Goal: Register for event/course

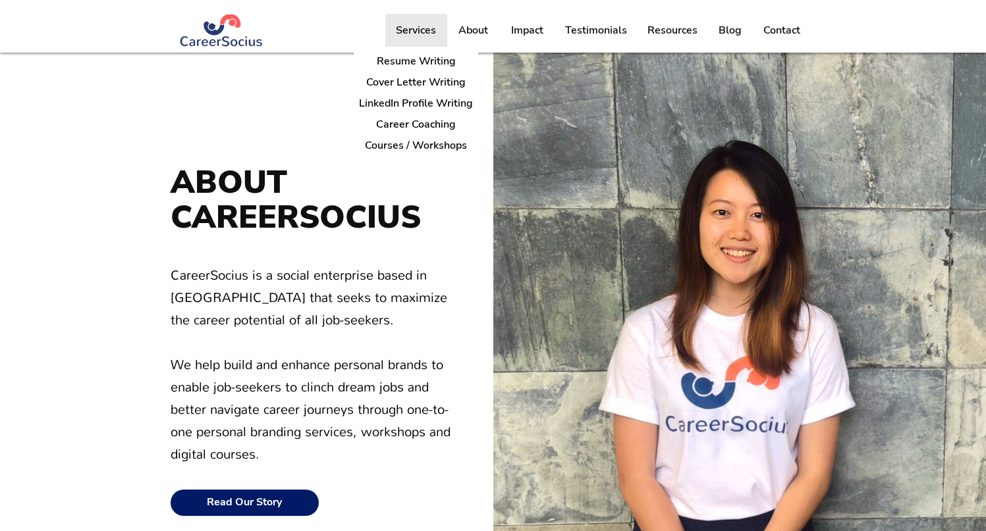
click at [397, 36] on p "Services" at bounding box center [415, 30] width 53 height 33
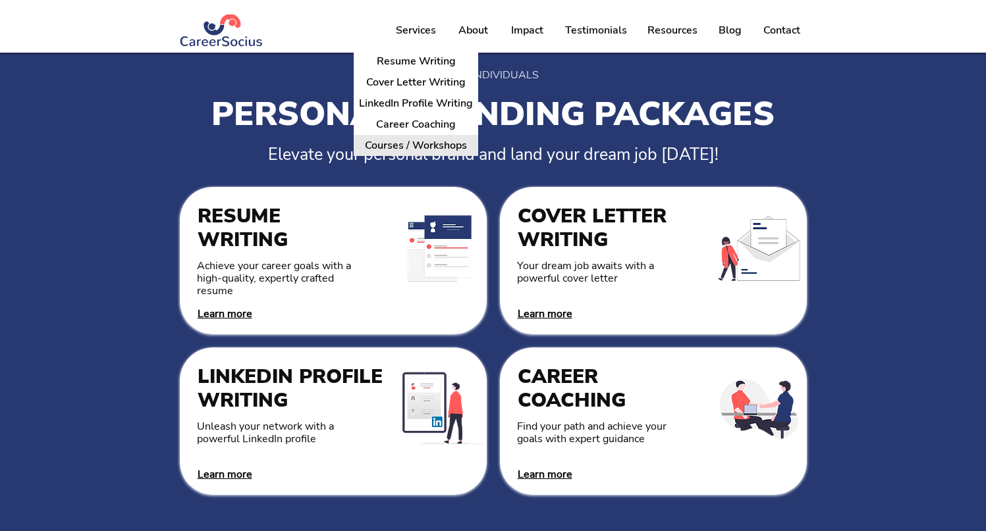
click at [395, 148] on p "Courses / Workshops" at bounding box center [416, 146] width 113 height 20
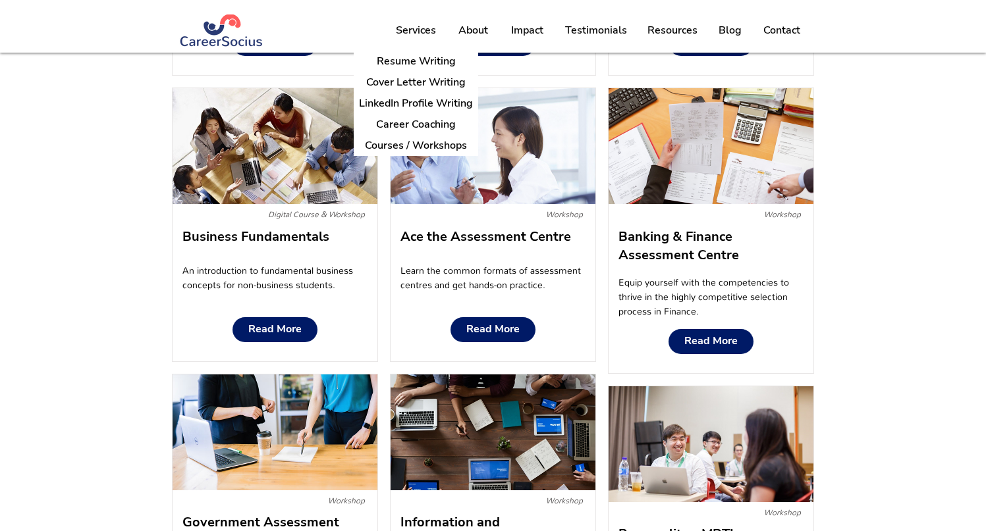
scroll to position [1484, 0]
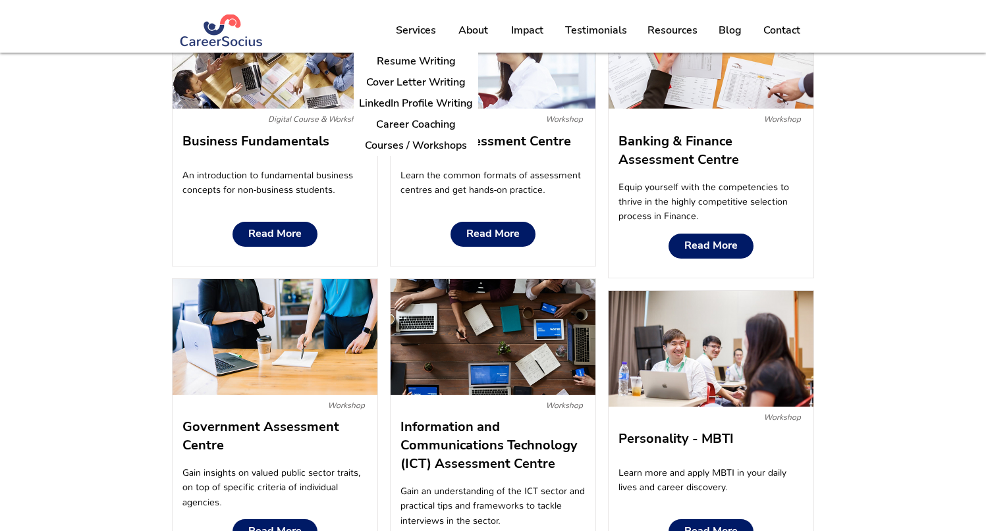
click at [699, 161] on span "Banking & Finance Assessment Centre" at bounding box center [678, 150] width 121 height 36
click at [717, 242] on span "Read More" at bounding box center [710, 246] width 53 height 13
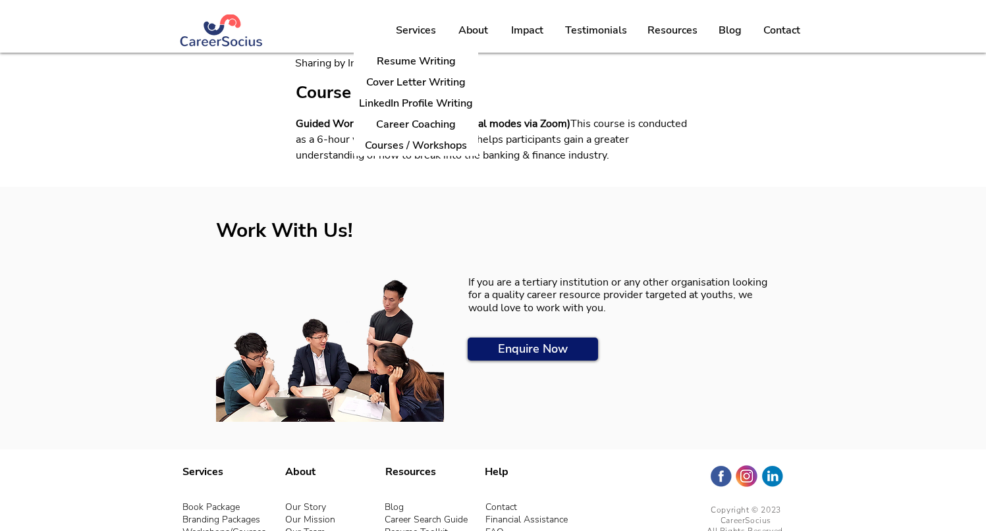
scroll to position [859, 0]
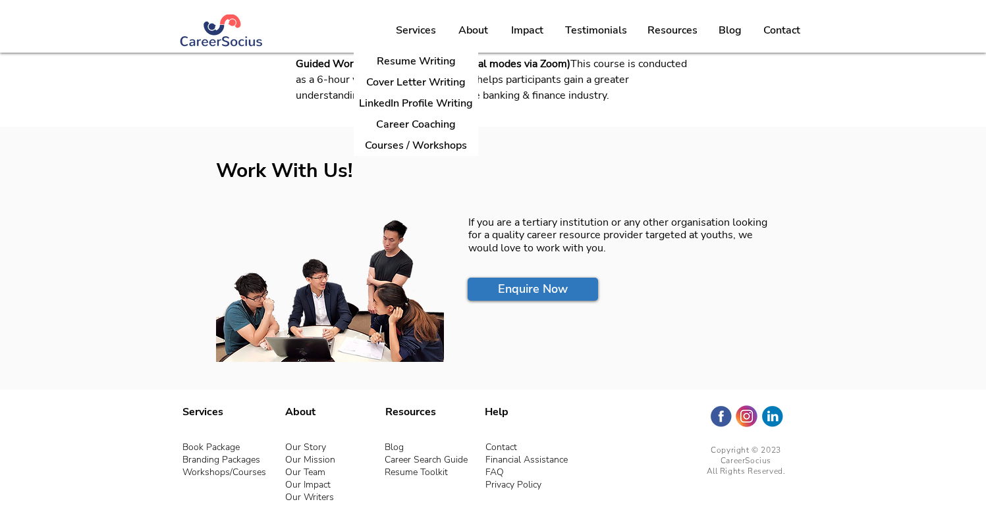
click at [571, 280] on link "Enquire Now" at bounding box center [533, 289] width 130 height 23
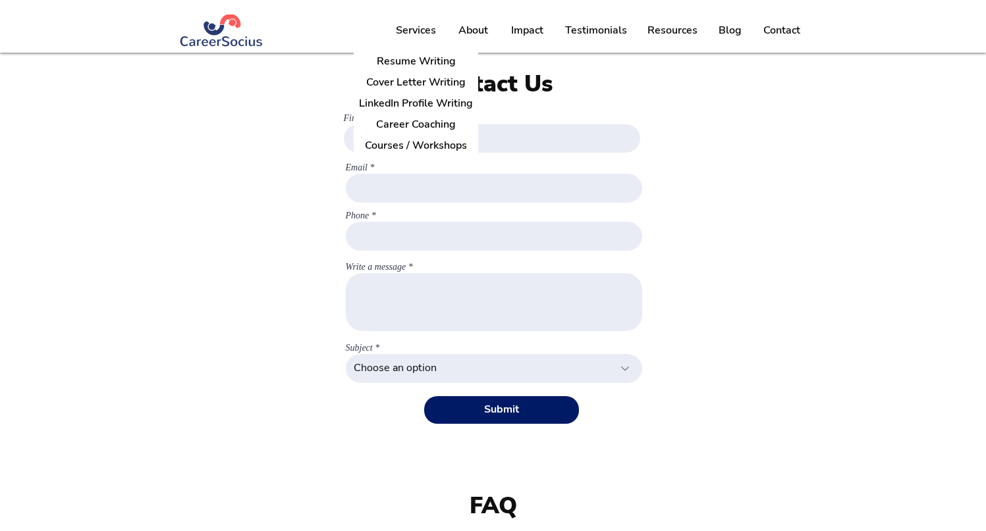
scroll to position [859, 0]
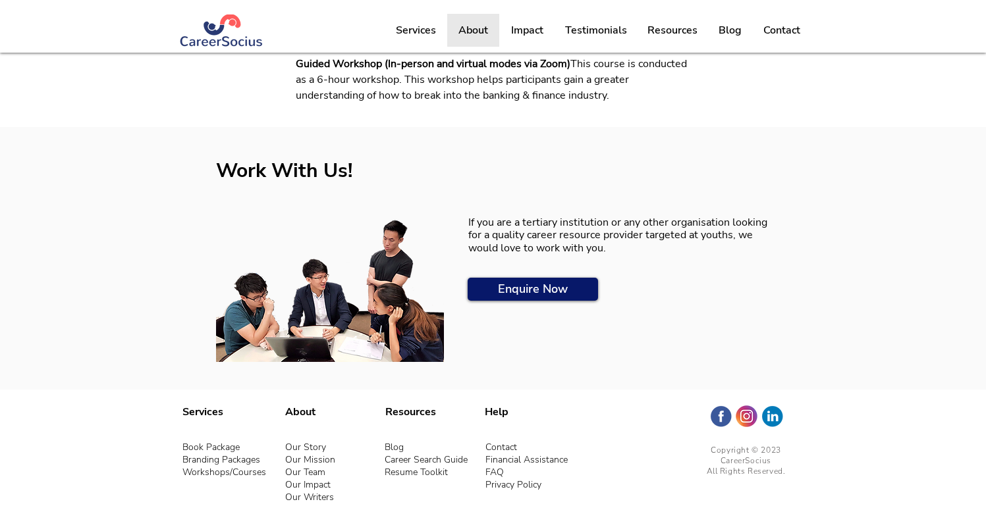
click at [455, 38] on p "About" at bounding box center [473, 30] width 43 height 33
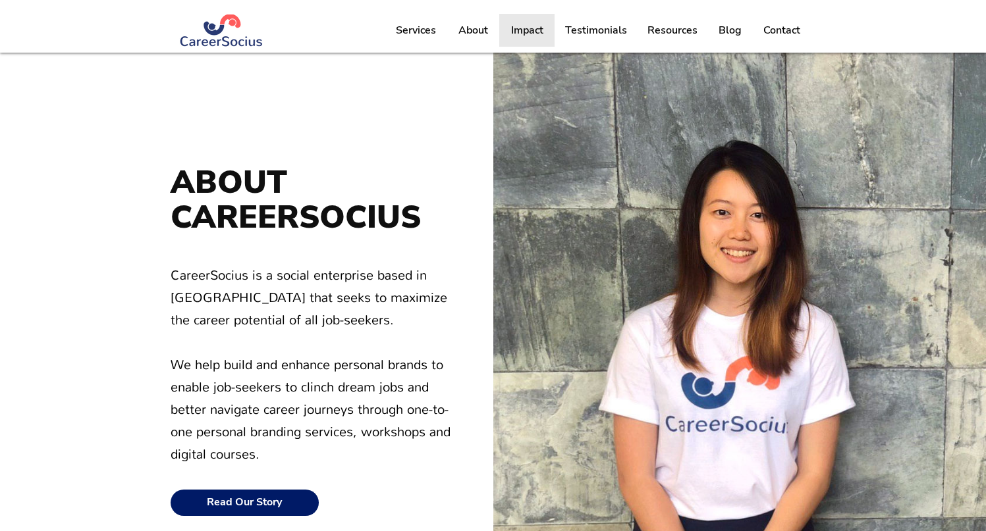
click at [512, 35] on p "Impact" at bounding box center [526, 30] width 45 height 33
